Goal: Task Accomplishment & Management: Complete application form

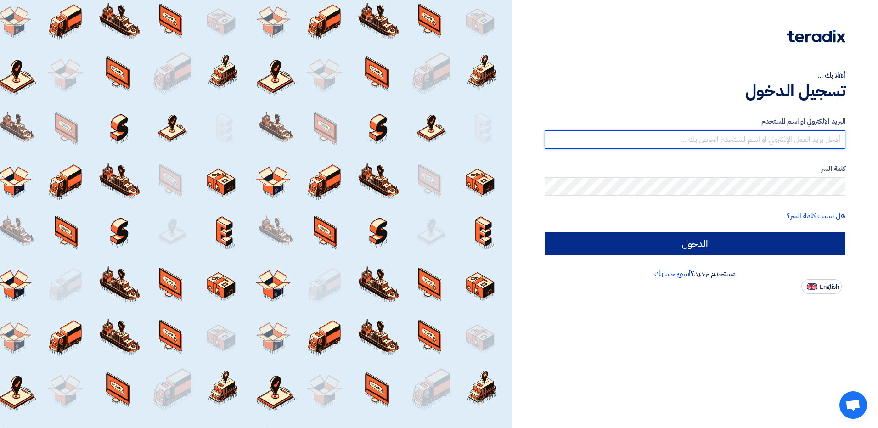
type input "[EMAIL_ADDRESS][DOMAIN_NAME]"
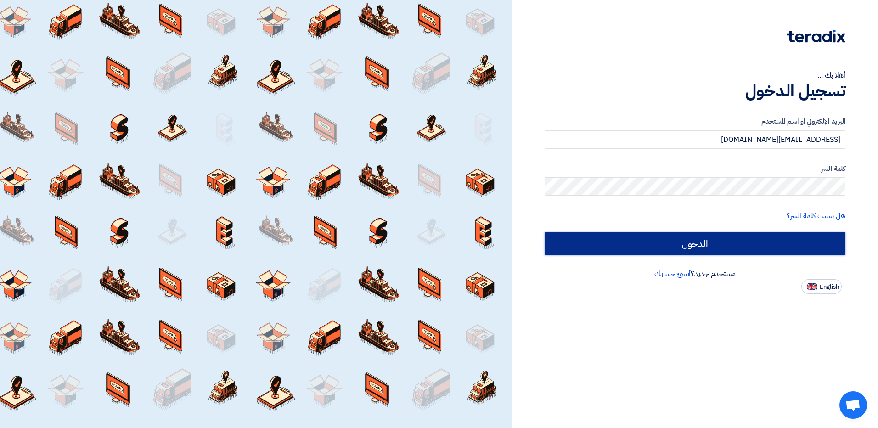
click at [702, 249] on input "الدخول" at bounding box center [695, 243] width 301 height 23
type input "Sign in"
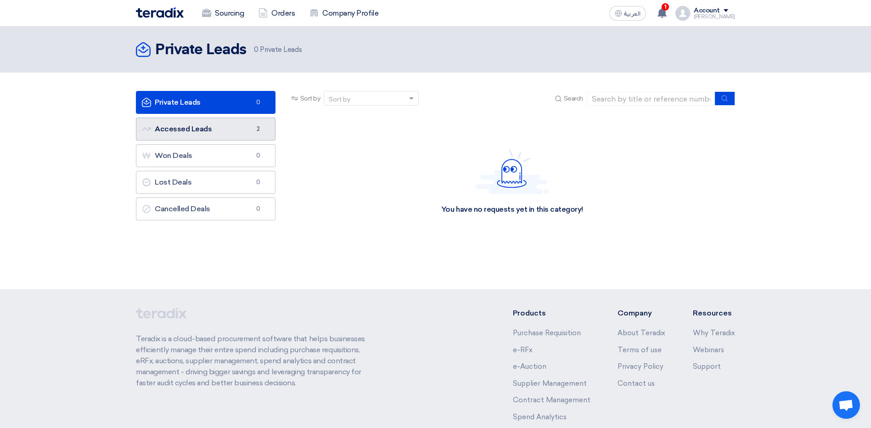
click at [218, 133] on link "Accessed Leads Accessed Leads 2" at bounding box center [206, 129] width 140 height 23
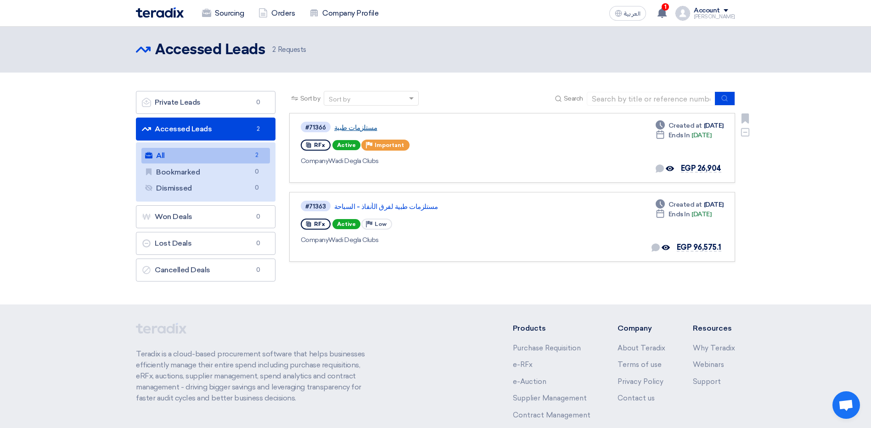
click at [353, 130] on link "مستلزمات طبية" at bounding box center [449, 128] width 230 height 8
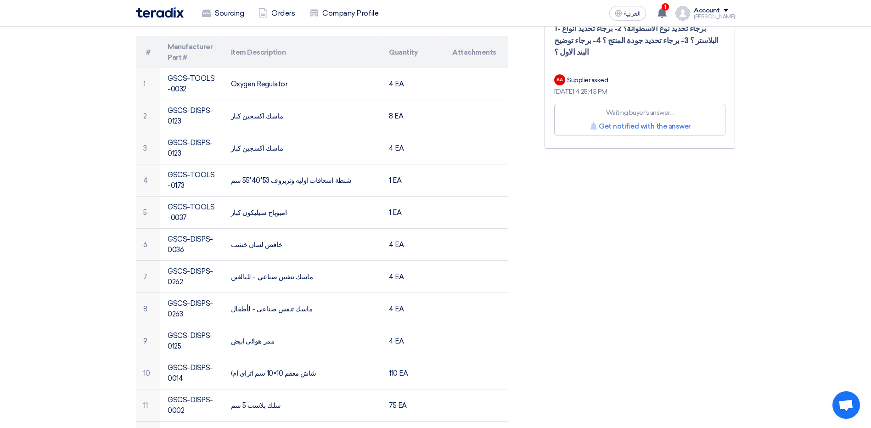
scroll to position [46, 0]
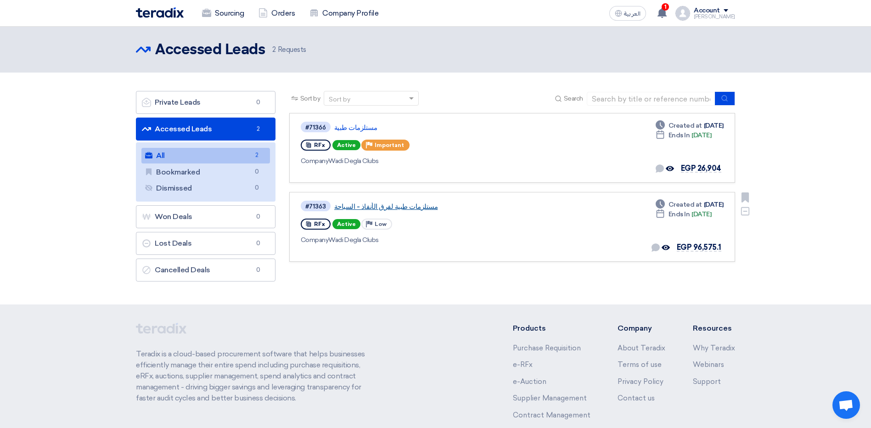
click at [379, 209] on link "مستلزمات طبية لفرق الأنفاذ - السباحة" at bounding box center [449, 206] width 230 height 8
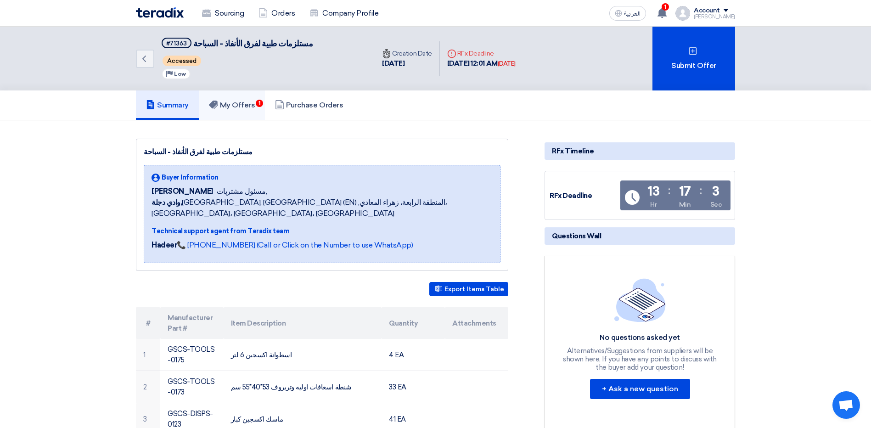
click at [250, 108] on h5 "My Offers 1" at bounding box center [232, 105] width 46 height 9
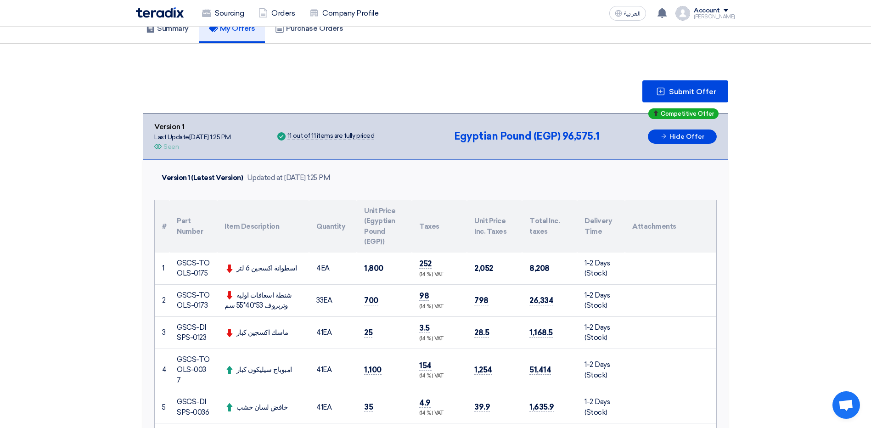
scroll to position [46, 0]
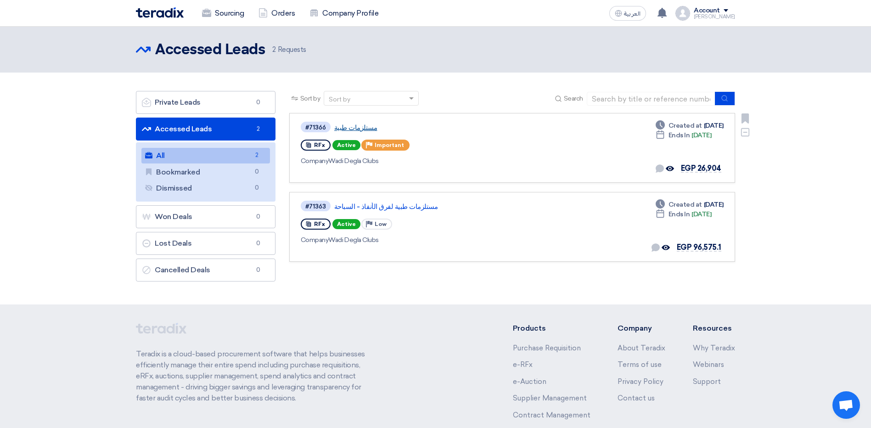
click at [342, 128] on link "مستلزمات طبية" at bounding box center [449, 128] width 230 height 8
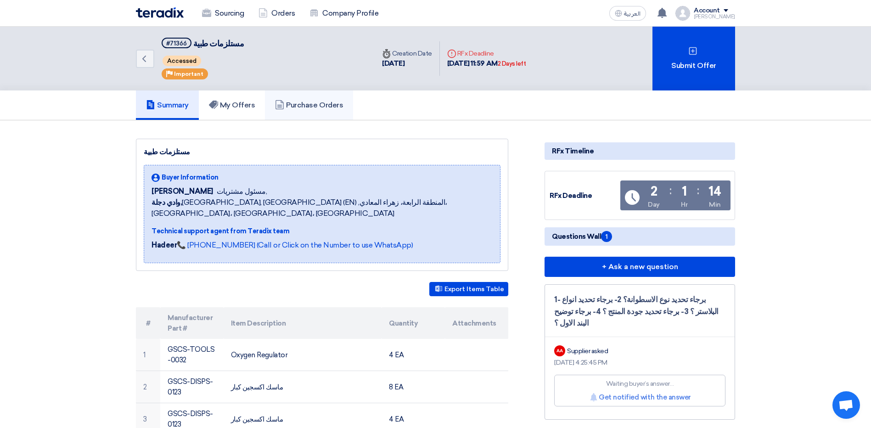
scroll to position [46, 0]
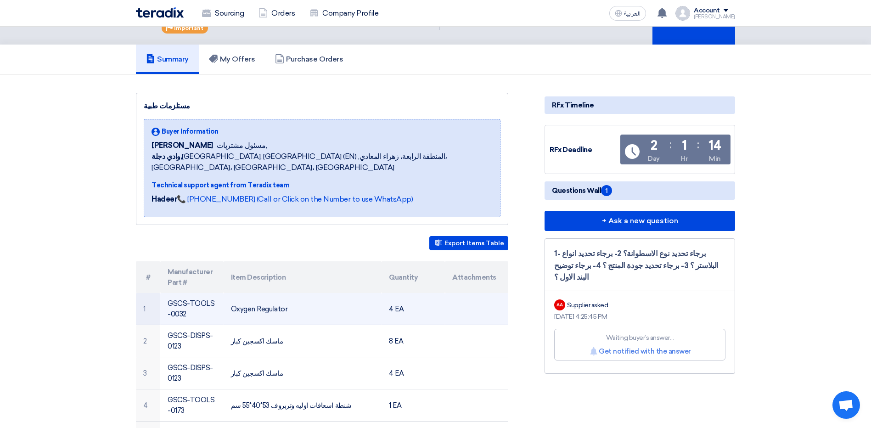
click at [196, 298] on td "GSCS-TOOLS-0032" at bounding box center [191, 309] width 63 height 32
drag, startPoint x: 196, startPoint y: 298, endPoint x: 244, endPoint y: 300, distance: 47.8
click at [244, 300] on td "Oxygen Regulator" at bounding box center [303, 309] width 158 height 32
click at [176, 302] on td "GSCS-TOOLS-0032" at bounding box center [191, 309] width 63 height 32
click at [179, 302] on td "GSCS-TOOLS-0032" at bounding box center [191, 309] width 63 height 32
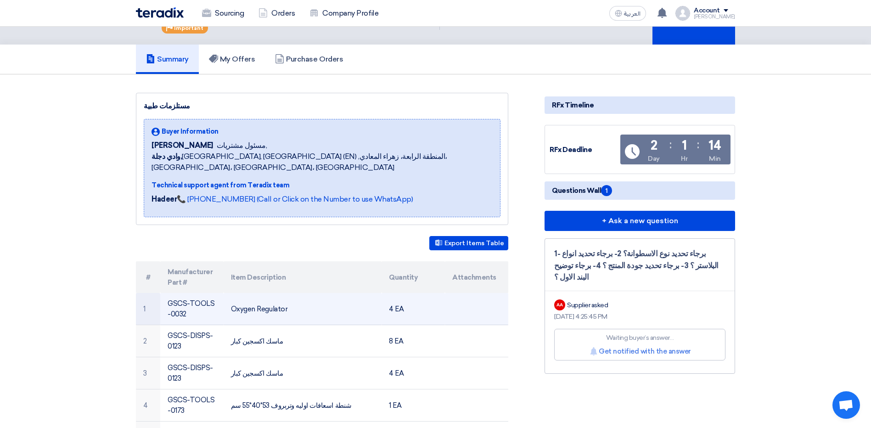
click at [186, 302] on td "GSCS-TOOLS-0032" at bounding box center [191, 309] width 63 height 32
click at [248, 298] on td "Oxygen Regulator" at bounding box center [303, 309] width 158 height 32
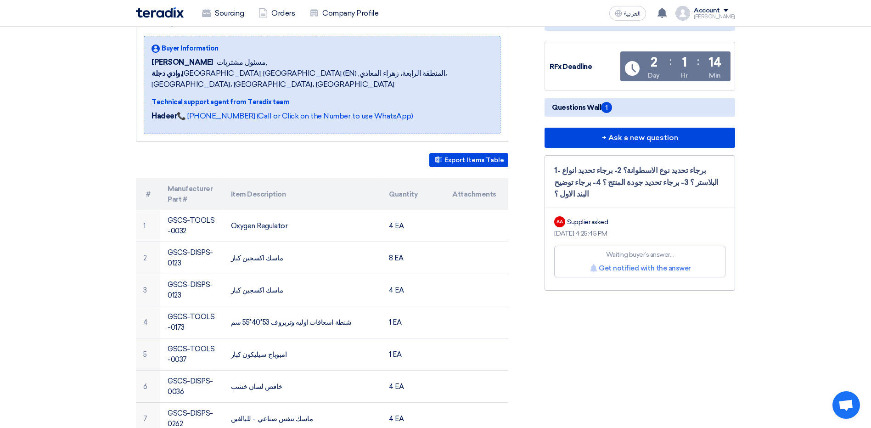
scroll to position [0, 0]
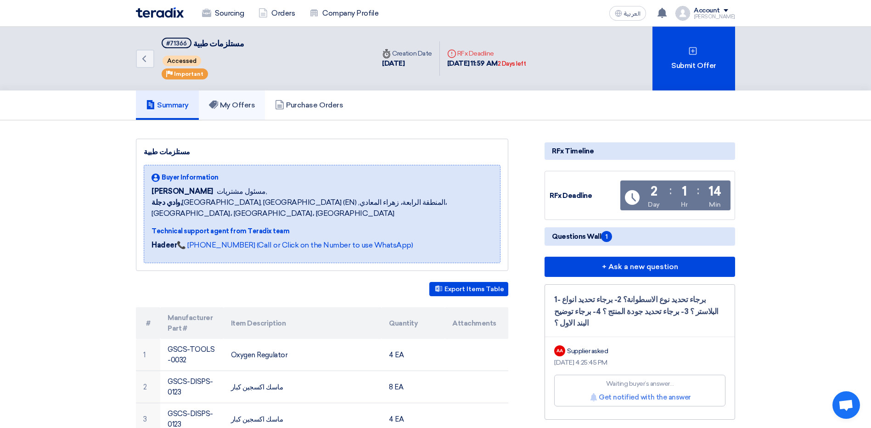
click at [232, 112] on link "My Offers" at bounding box center [232, 104] width 67 height 29
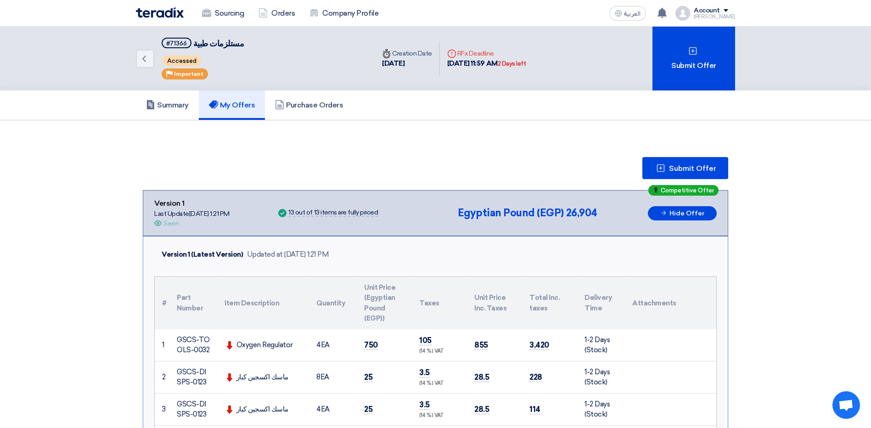
click at [247, 342] on div "Oxygen Regulator" at bounding box center [263, 345] width 77 height 11
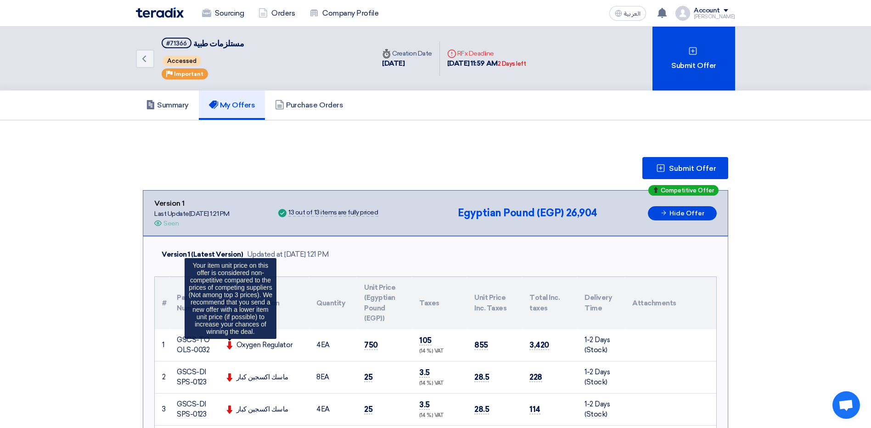
drag, startPoint x: 245, startPoint y: 343, endPoint x: 236, endPoint y: 343, distance: 9.7
click at [236, 343] on div "Oxygen Regulator Your item unit price on this offer is considered non-competiti…" at bounding box center [263, 345] width 77 height 11
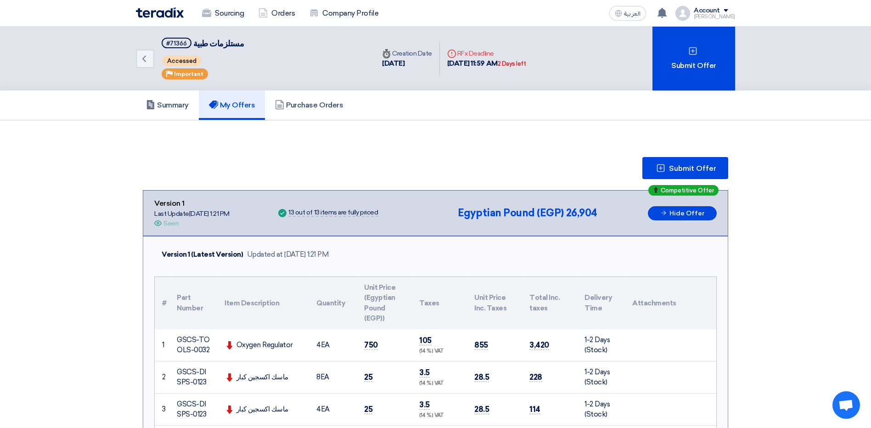
drag, startPoint x: 236, startPoint y: 343, endPoint x: 241, endPoint y: 349, distance: 7.1
click at [241, 349] on div "Oxygen Regulator" at bounding box center [263, 345] width 77 height 11
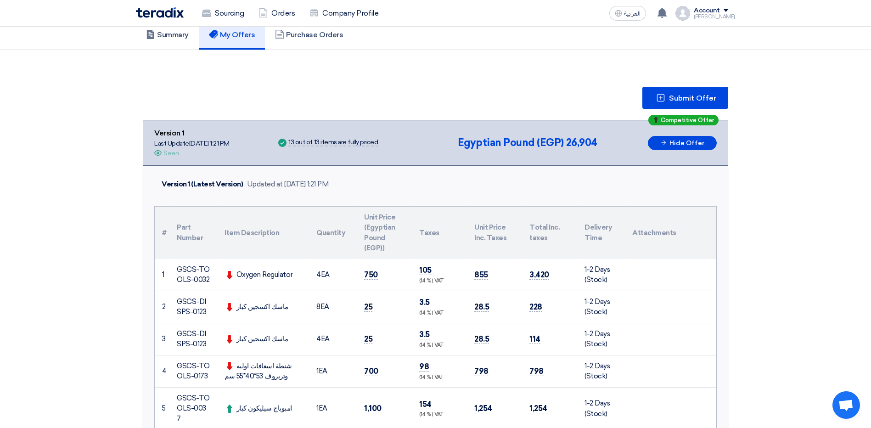
scroll to position [92, 0]
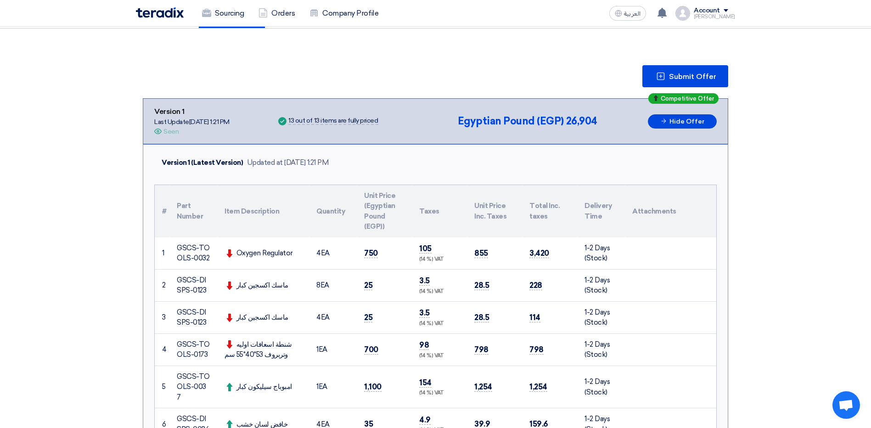
drag, startPoint x: 295, startPoint y: 248, endPoint x: 239, endPoint y: 248, distance: 56.0
click at [239, 248] on div "Oxygen Regulator" at bounding box center [263, 253] width 77 height 11
drag, startPoint x: 239, startPoint y: 248, endPoint x: 265, endPoint y: 250, distance: 26.7
click at [265, 250] on div "Oxygen Regulator" at bounding box center [263, 253] width 77 height 11
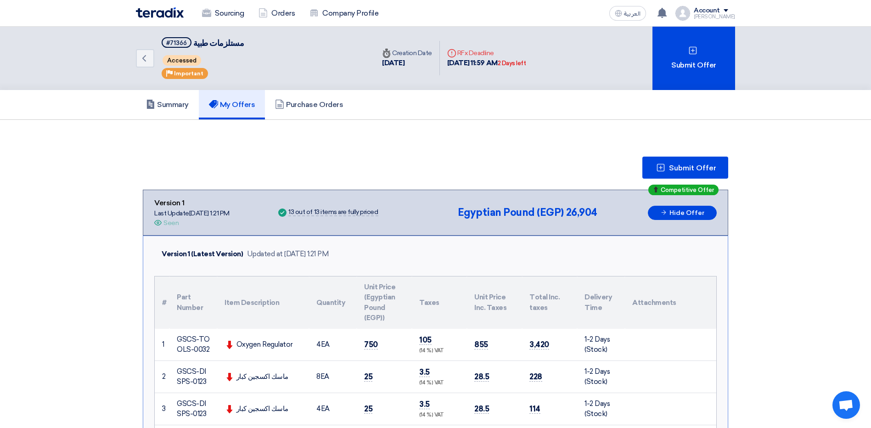
scroll to position [0, 0]
click at [309, 107] on h5 "Purchase Orders" at bounding box center [309, 105] width 68 height 9
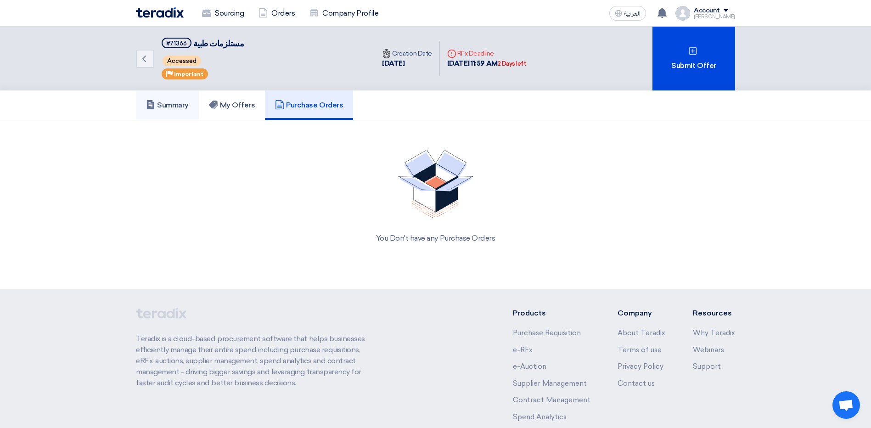
click at [150, 101] on use at bounding box center [150, 104] width 7 height 9
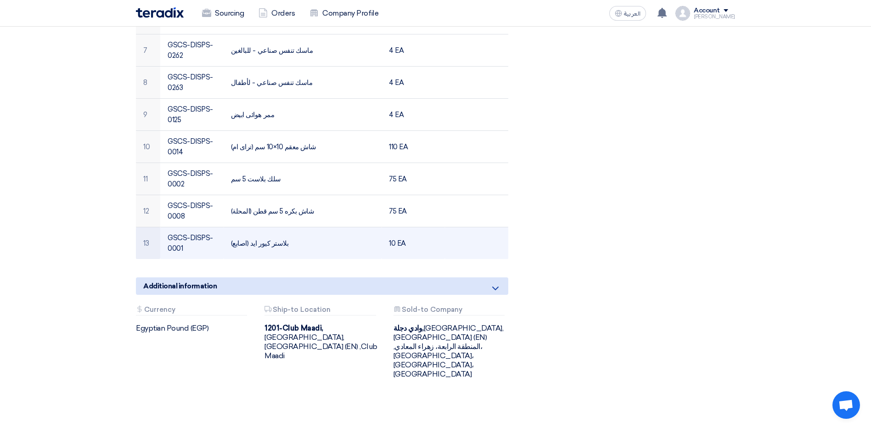
scroll to position [505, 0]
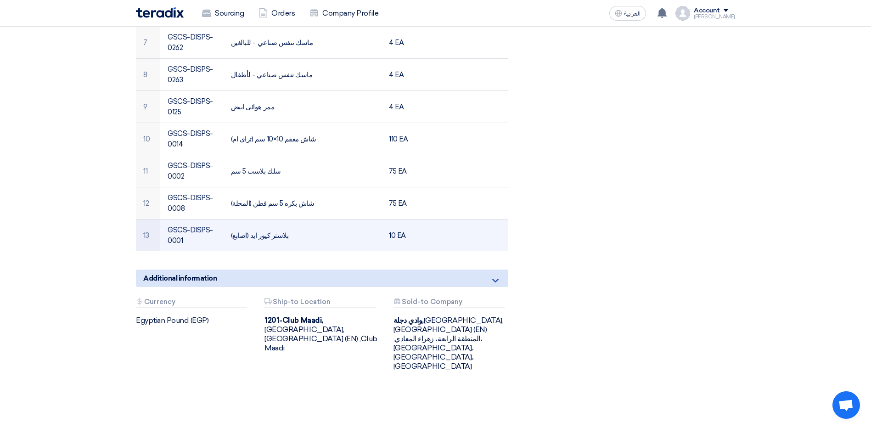
drag, startPoint x: 276, startPoint y: 231, endPoint x: 224, endPoint y: 228, distance: 52.4
click at [224, 228] on td "بلاستر كيور ايد (اصابع)" at bounding box center [303, 235] width 158 height 32
drag, startPoint x: 224, startPoint y: 228, endPoint x: 289, endPoint y: 220, distance: 66.1
click at [289, 220] on td "بلاستر كيور ايد (اصابع)" at bounding box center [303, 235] width 158 height 32
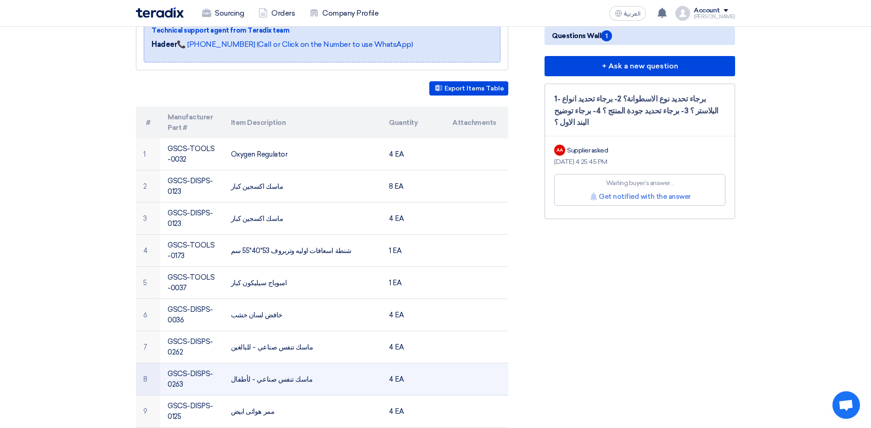
scroll to position [184, 0]
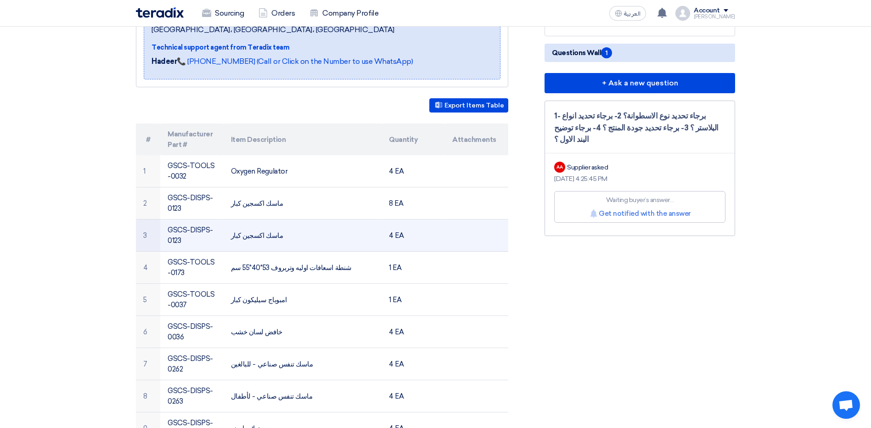
drag, startPoint x: 293, startPoint y: 152, endPoint x: 251, endPoint y: 219, distance: 78.6
click at [251, 219] on tbody "1 GSCS-TOOLS-0032 Oxygen Regulator 4 EA 2 GSCS-DISPS-0123 ماسك اكسجين كبار 8 EA…" at bounding box center [322, 363] width 372 height 417
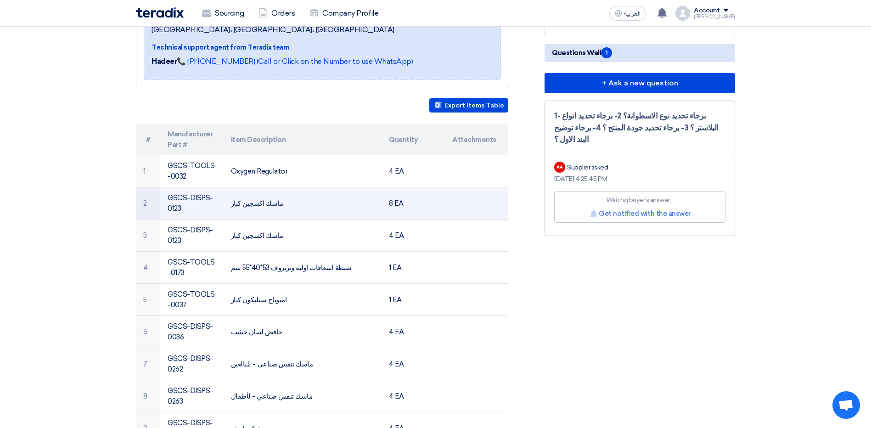
click at [455, 199] on td at bounding box center [476, 203] width 63 height 32
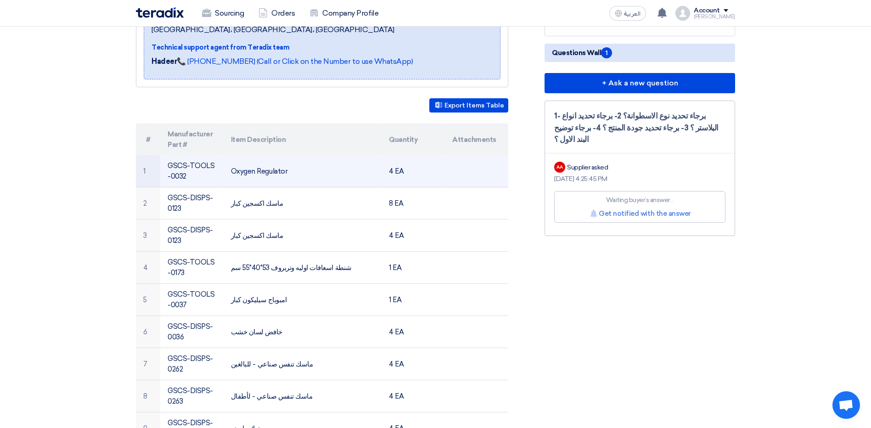
drag, startPoint x: 287, startPoint y: 158, endPoint x: 230, endPoint y: 161, distance: 57.9
click at [230, 161] on td "Oxygen Regulator" at bounding box center [303, 171] width 158 height 32
click at [279, 166] on td "Oxygen Regulator" at bounding box center [303, 171] width 158 height 32
click at [281, 164] on td "Oxygen Regulator" at bounding box center [303, 171] width 158 height 32
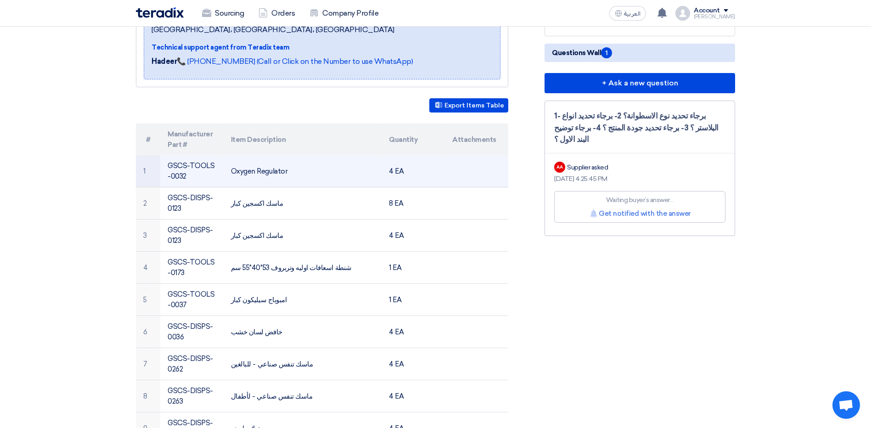
drag, startPoint x: 246, startPoint y: 159, endPoint x: 253, endPoint y: 162, distance: 7.3
click at [253, 162] on td "Oxygen Regulator" at bounding box center [303, 171] width 158 height 32
drag, startPoint x: 253, startPoint y: 162, endPoint x: 257, endPoint y: 164, distance: 4.7
click at [257, 164] on td "Oxygen Regulator" at bounding box center [303, 171] width 158 height 32
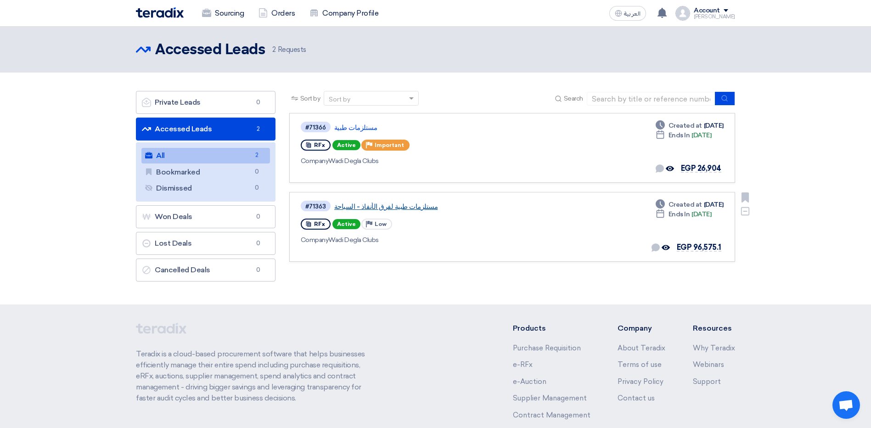
click at [380, 209] on link "مستلزمات طبية لفرق الأنفاذ - السباحة" at bounding box center [449, 206] width 230 height 8
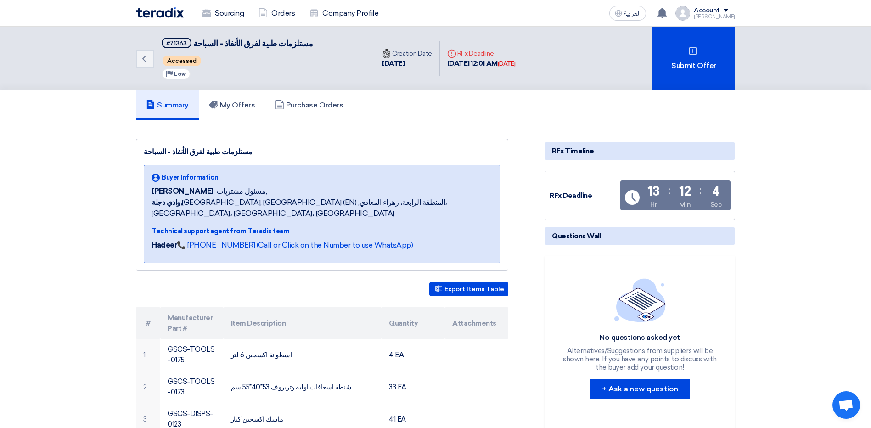
scroll to position [46, 0]
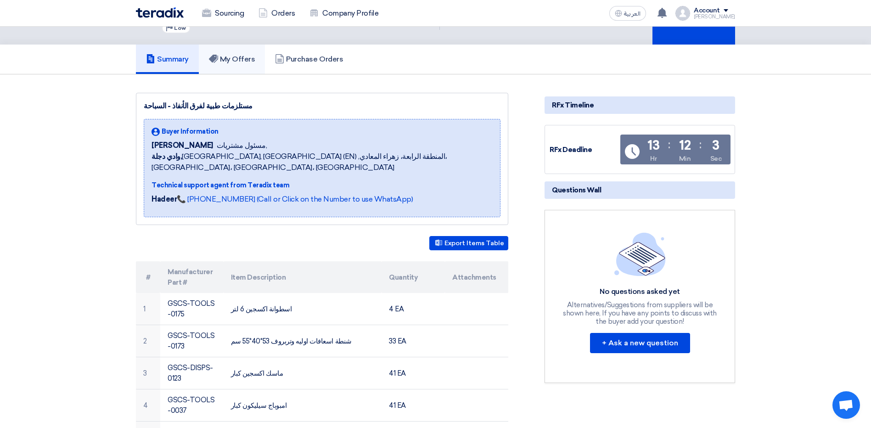
click at [258, 55] on link "My Offers" at bounding box center [232, 59] width 67 height 29
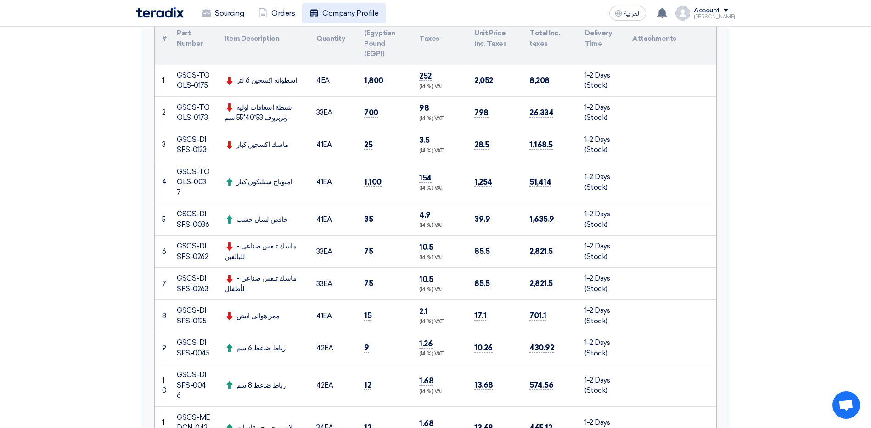
scroll to position [245, 0]
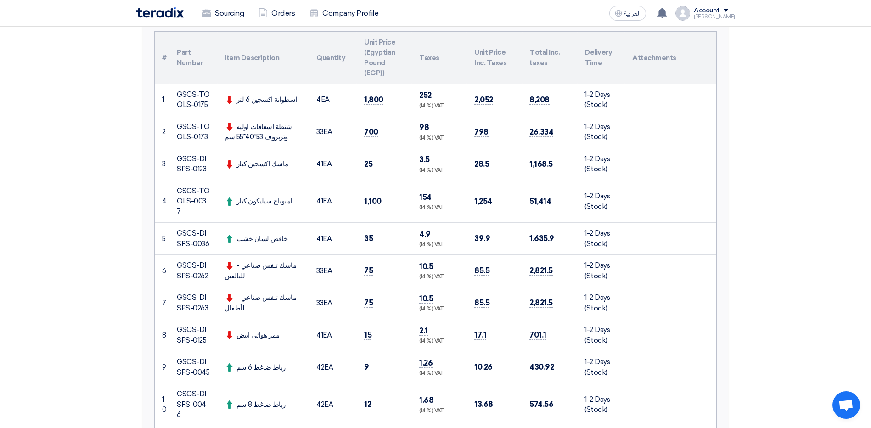
drag, startPoint x: 387, startPoint y: 250, endPoint x: 433, endPoint y: 163, distance: 98.8
click at [433, 163] on tbody "1 GSCS-TOOLS-0175 اسطوانة اكسجين 6 لتر 4 2 33 3 41 4" at bounding box center [436, 276] width 562 height 384
click at [433, 163] on td "3.5 (14 %) VAT" at bounding box center [439, 164] width 55 height 32
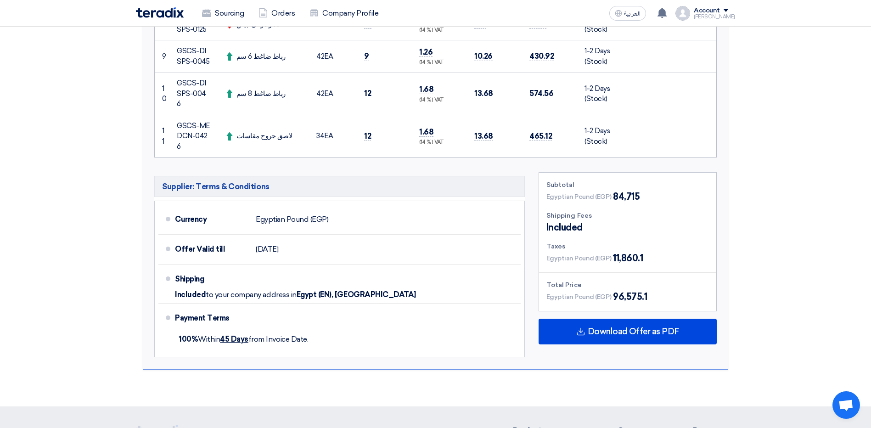
scroll to position [567, 0]
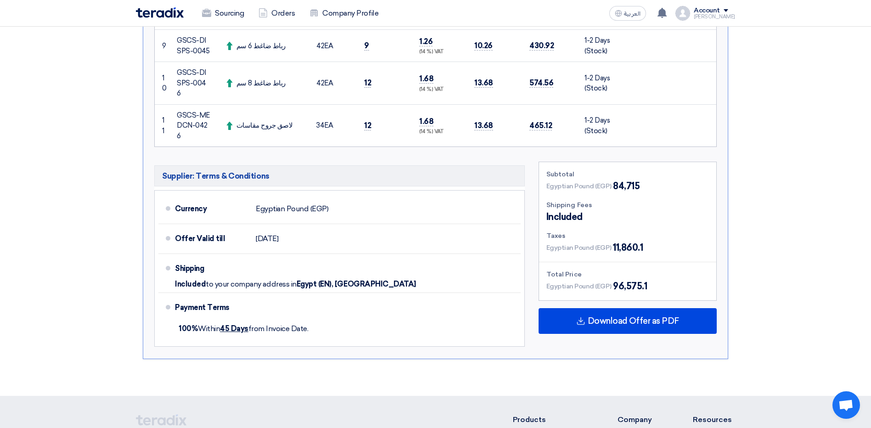
drag, startPoint x: 644, startPoint y: 152, endPoint x: 614, endPoint y: 167, distance: 33.3
click at [614, 169] on div "Subtotal Egyptian Pound (EGP) 84,715" at bounding box center [627, 180] width 163 height 23
click at [614, 179] on span "84,715" at bounding box center [626, 186] width 27 height 14
drag, startPoint x: 623, startPoint y: 166, endPoint x: 609, endPoint y: 170, distance: 15.0
click at [609, 179] on div "Egyptian Pound (EGP) 84,715" at bounding box center [593, 186] width 94 height 14
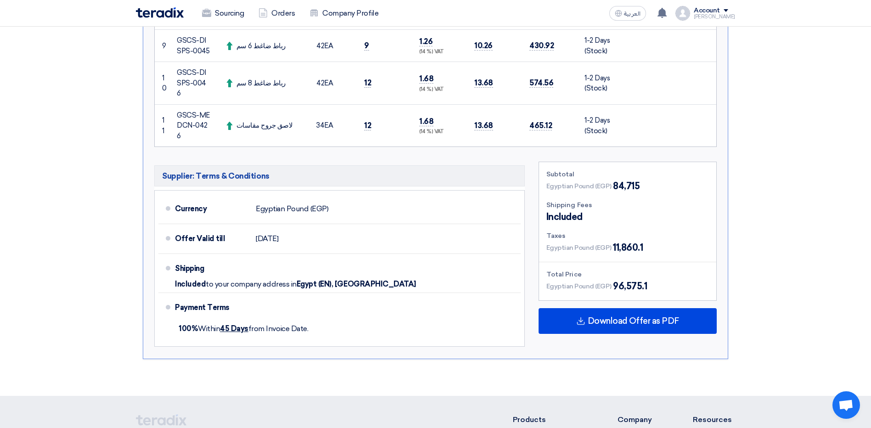
click at [609, 179] on div "Egyptian Pound (EGP) 84,715" at bounding box center [593, 186] width 94 height 14
drag, startPoint x: 647, startPoint y: 164, endPoint x: 774, endPoint y: 199, distance: 131.5
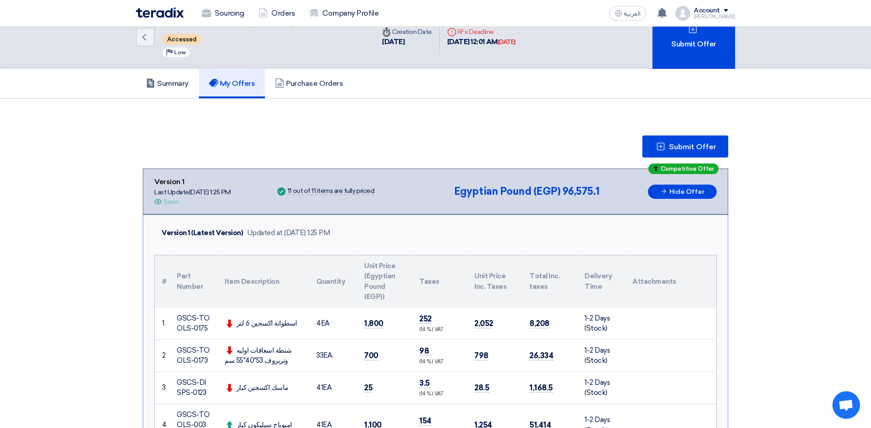
scroll to position [0, 0]
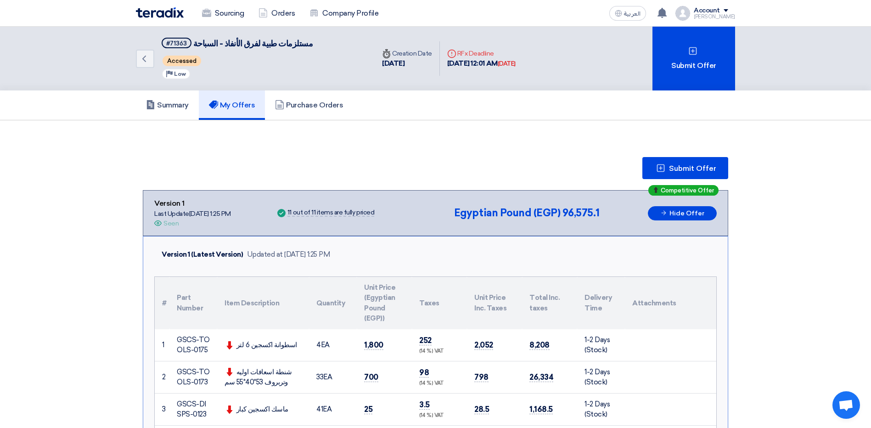
click at [162, 12] on img at bounding box center [160, 12] width 48 height 11
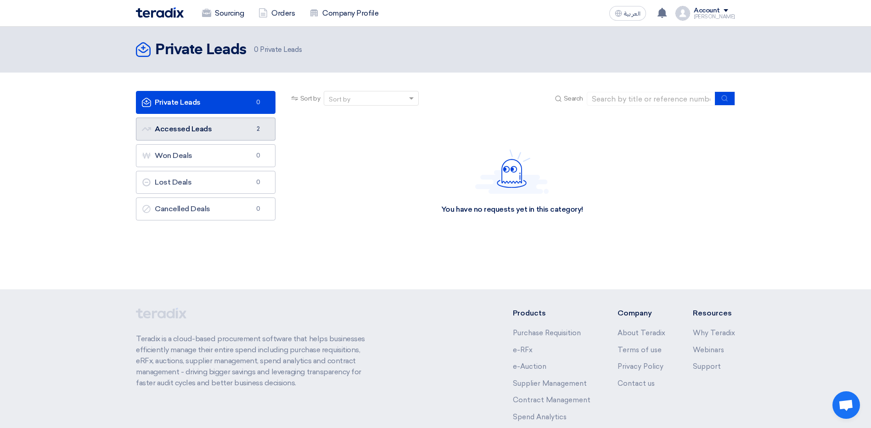
click at [229, 125] on link "Accessed Leads Accessed Leads 2" at bounding box center [206, 129] width 140 height 23
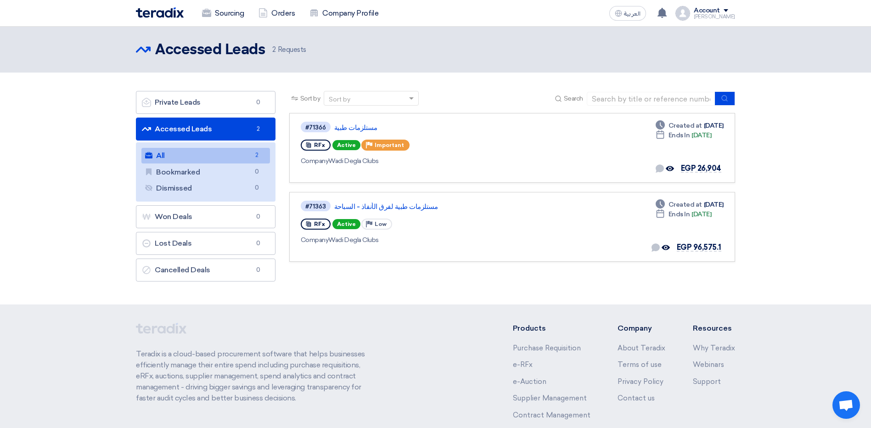
drag, startPoint x: 846, startPoint y: 147, endPoint x: 839, endPoint y: 204, distance: 57.4
click at [839, 204] on section "Private Leads Private Leads 0 Accessed Leads Accessed Leads 2 All All 2 Bookmar…" at bounding box center [435, 189] width 871 height 232
drag, startPoint x: 839, startPoint y: 204, endPoint x: 828, endPoint y: 200, distance: 11.8
click at [828, 200] on section "Private Leads Private Leads 0 Accessed Leads Accessed Leads 2 All All 2 Bookmar…" at bounding box center [435, 189] width 871 height 232
